Goal: Navigation & Orientation: Find specific page/section

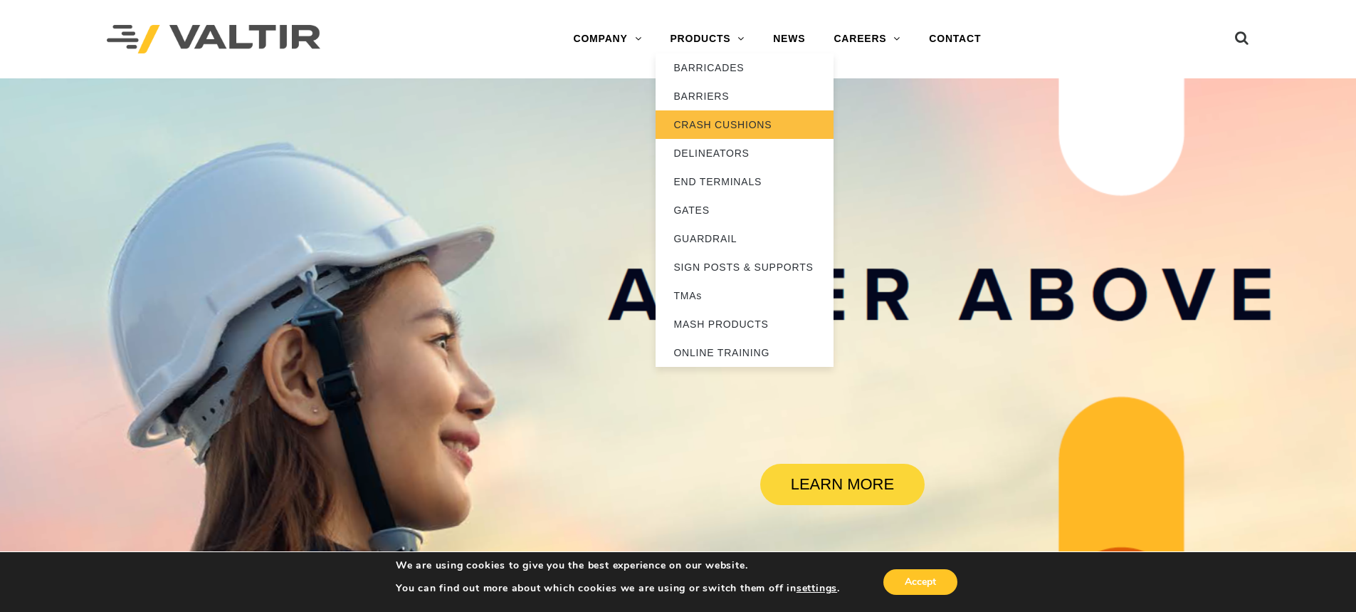
click at [743, 121] on link "CRASH CUSHIONS" at bounding box center [745, 124] width 178 height 28
